Goal: Information Seeking & Learning: Learn about a topic

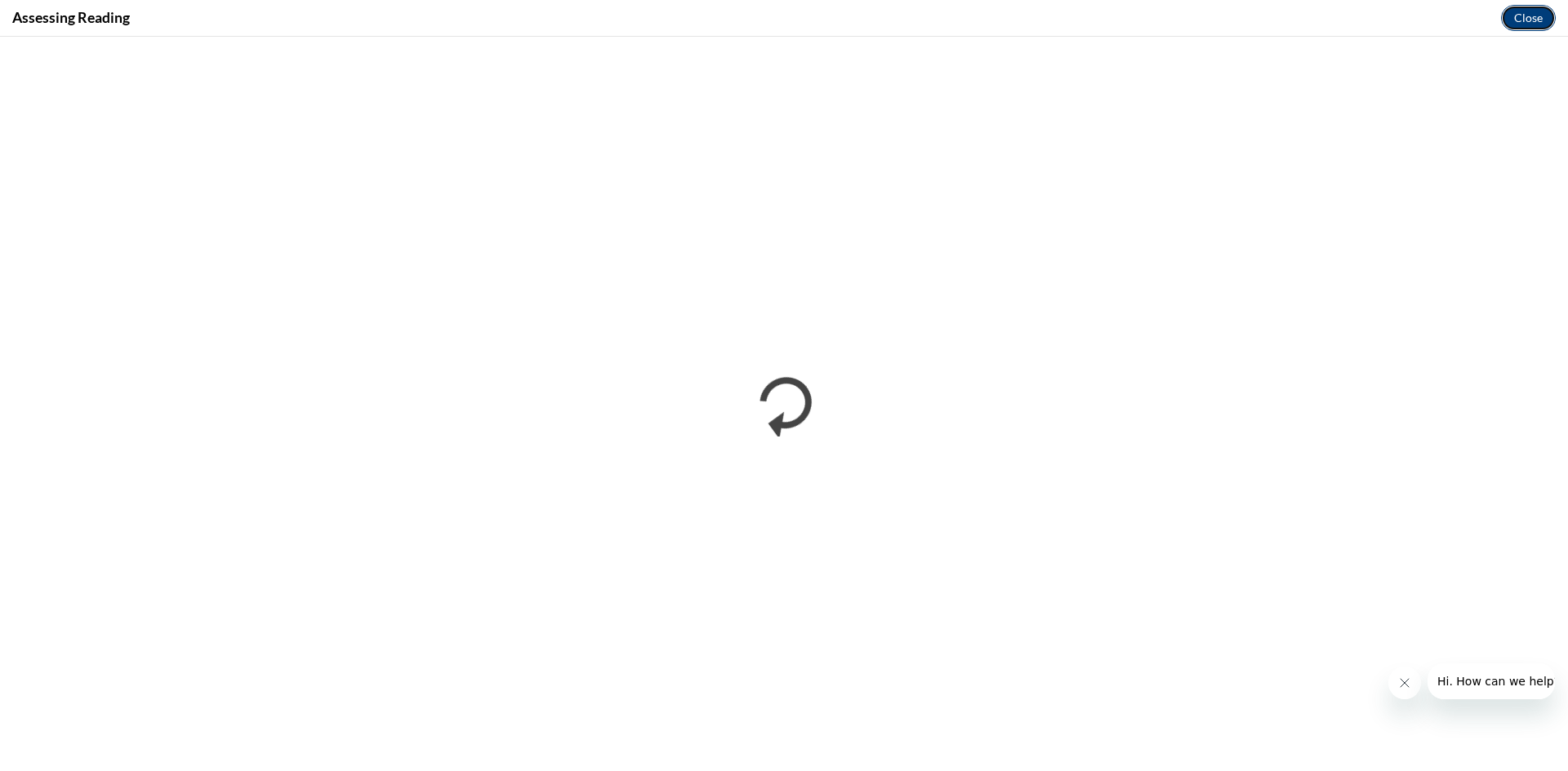
click at [1521, 24] on button "Close" at bounding box center [1527, 17] width 55 height 26
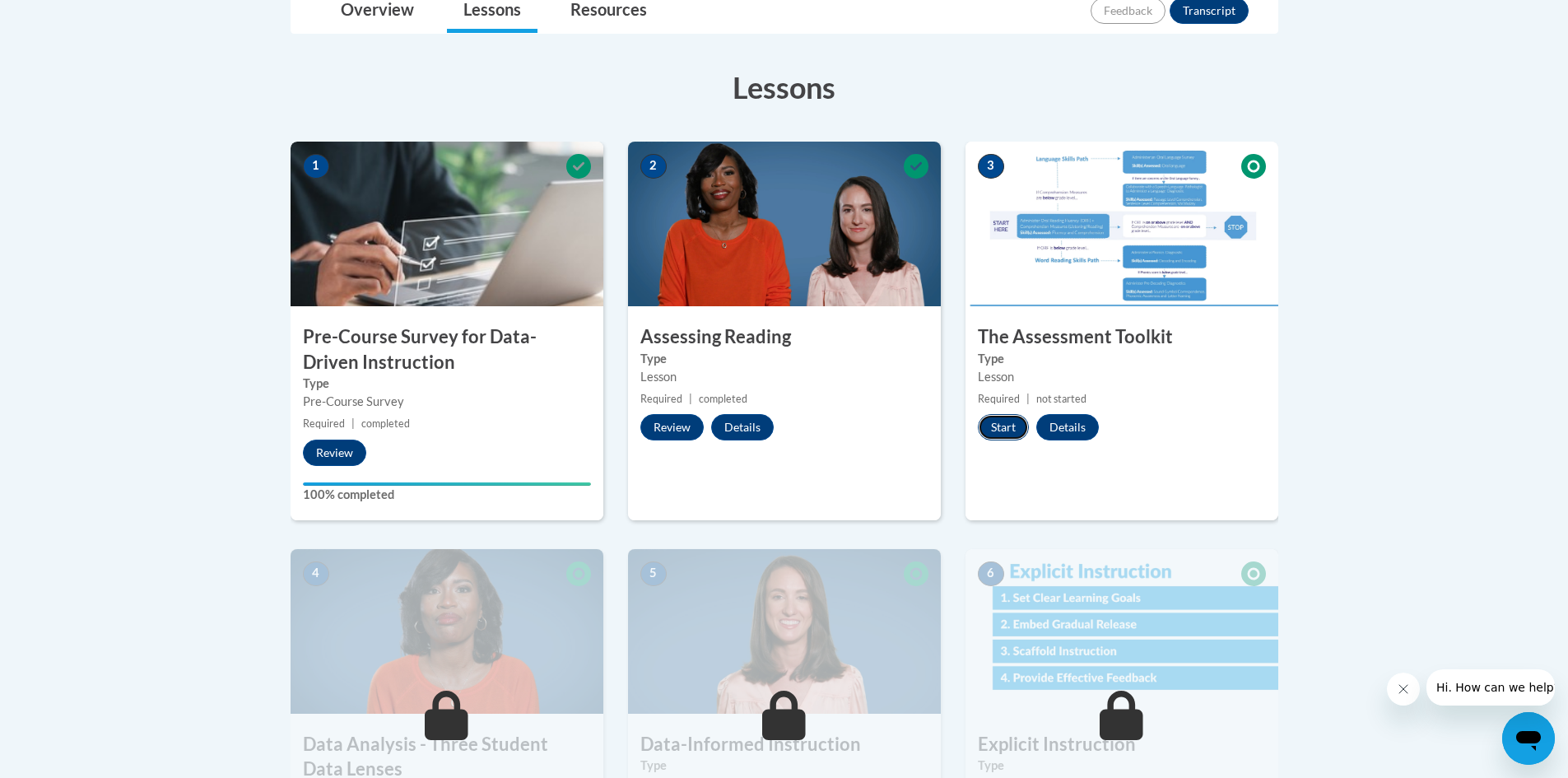
click at [996, 430] on button "Start" at bounding box center [1003, 427] width 51 height 26
